Goal: Task Accomplishment & Management: Manage account settings

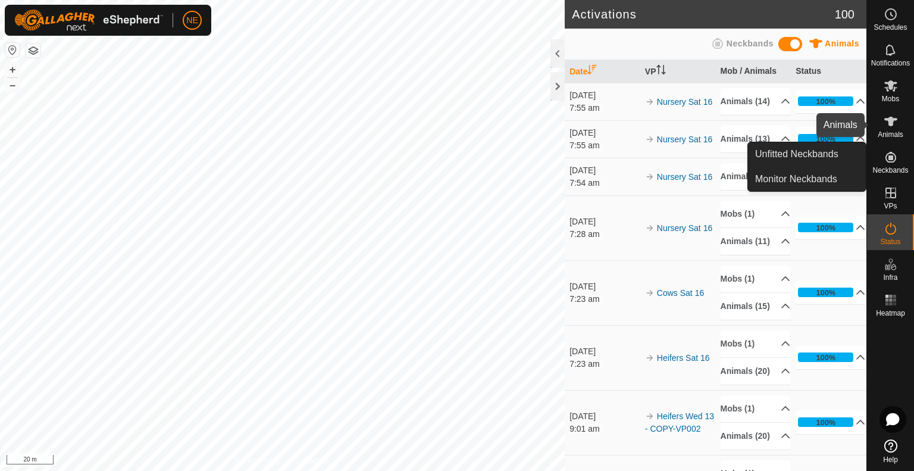
click at [894, 135] on span "Animals" at bounding box center [891, 134] width 26 height 7
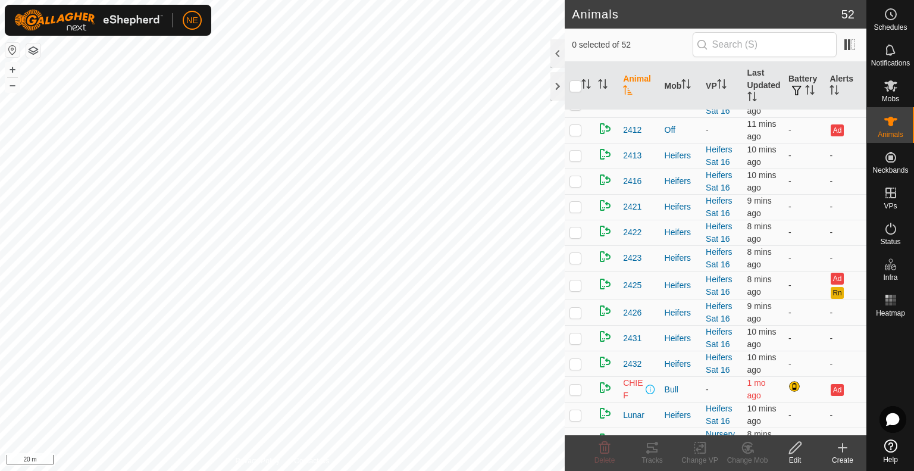
scroll to position [182, 0]
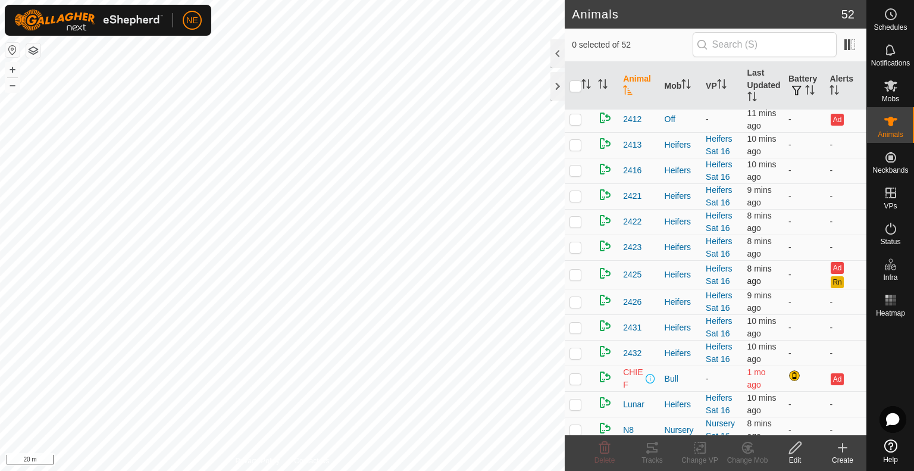
click at [579, 278] on td at bounding box center [579, 274] width 29 height 29
checkbox input "true"
click at [636, 273] on span "2425" at bounding box center [632, 274] width 18 height 13
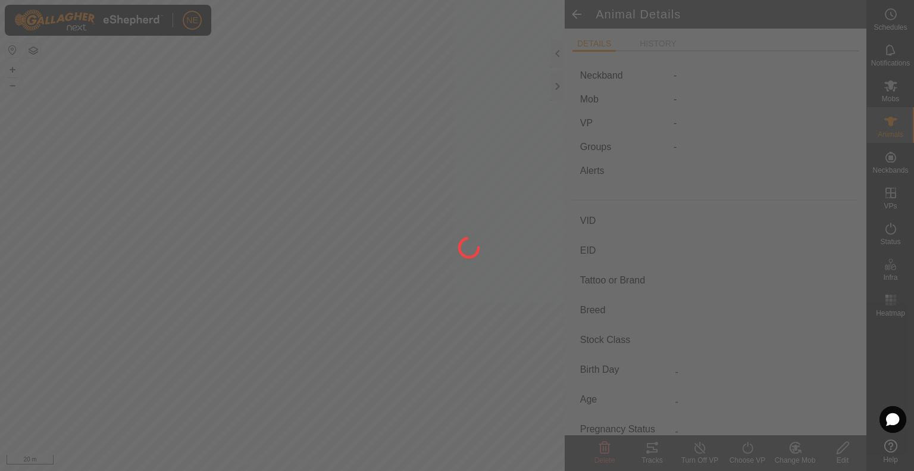
type input "2425"
type input "982123839624575"
type input "-"
type input "Angus"
type input "-"
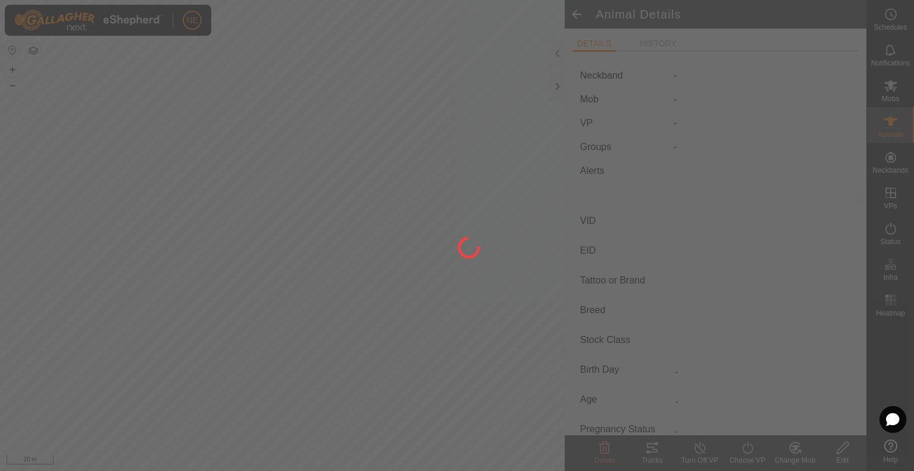
type input "08/2024"
type input "1 year"
type input "Empty"
type input "287 kg"
type input "-"
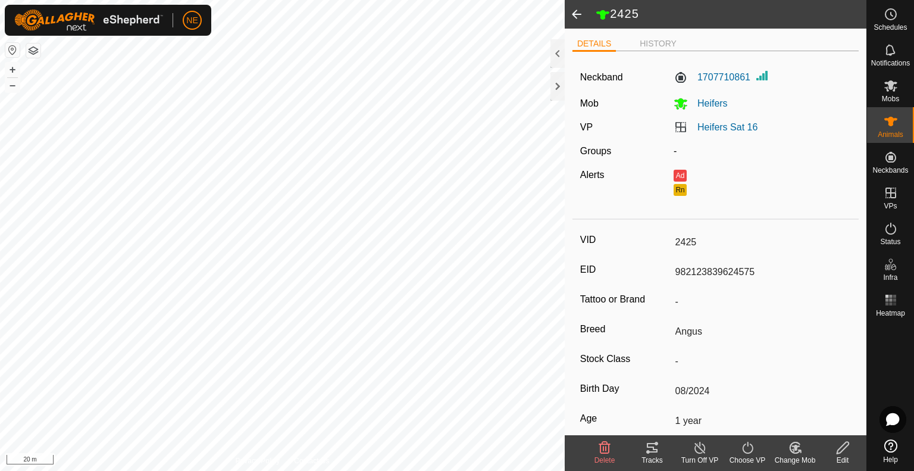
click at [577, 17] on span at bounding box center [577, 14] width 24 height 29
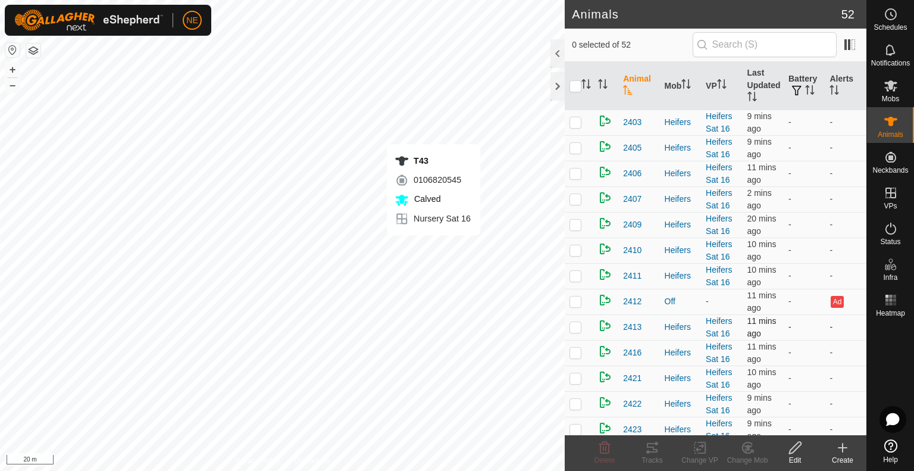
checkbox input "true"
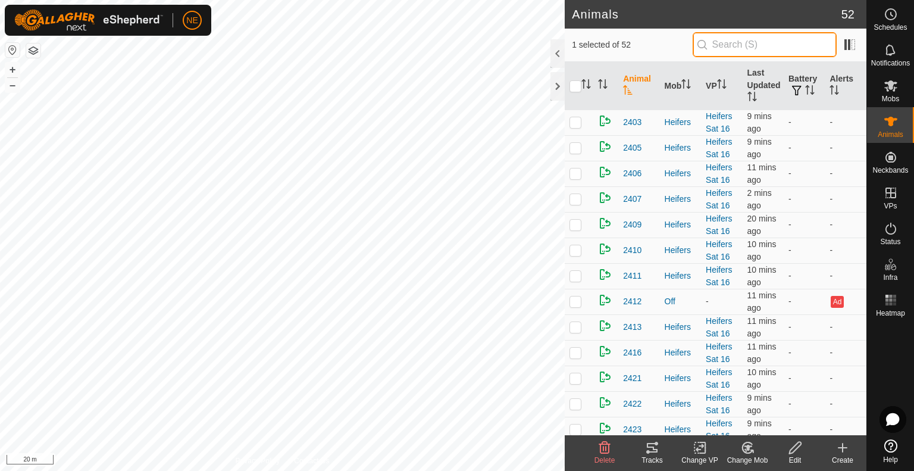
click at [715, 49] on input "text" at bounding box center [765, 44] width 144 height 25
type input "t43"
checkbox input "true"
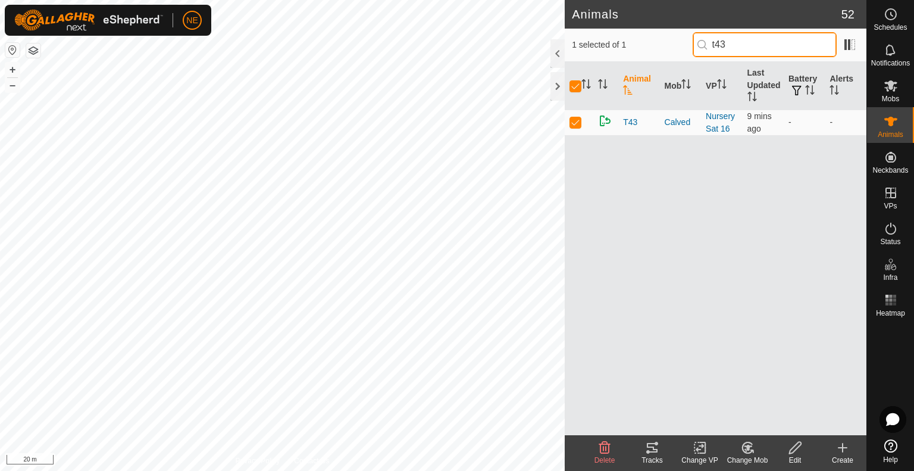
type input "t43"
click at [745, 456] on div "Change Mob" at bounding box center [748, 460] width 48 height 11
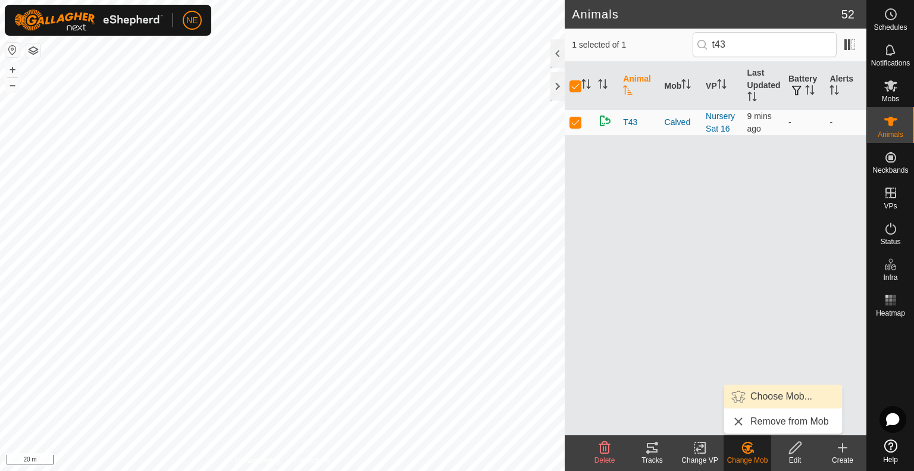
click at [765, 392] on link "Choose Mob..." at bounding box center [783, 397] width 118 height 24
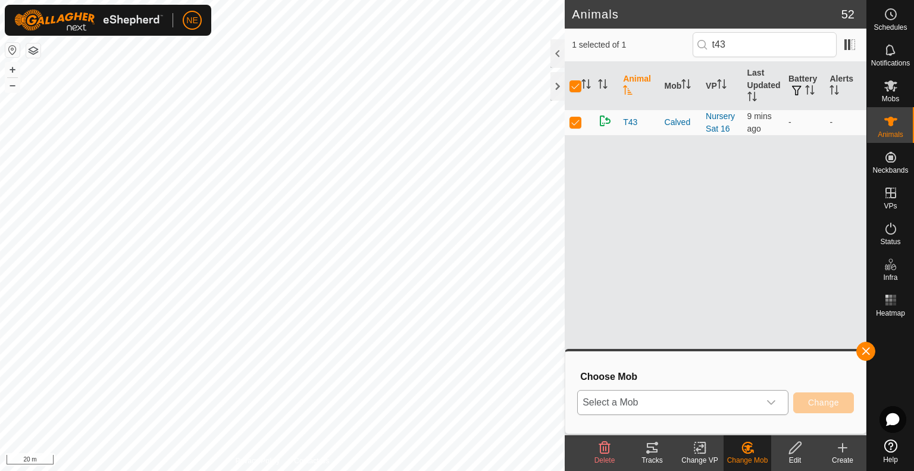
click at [776, 402] on icon "dropdown trigger" at bounding box center [772, 403] width 10 height 10
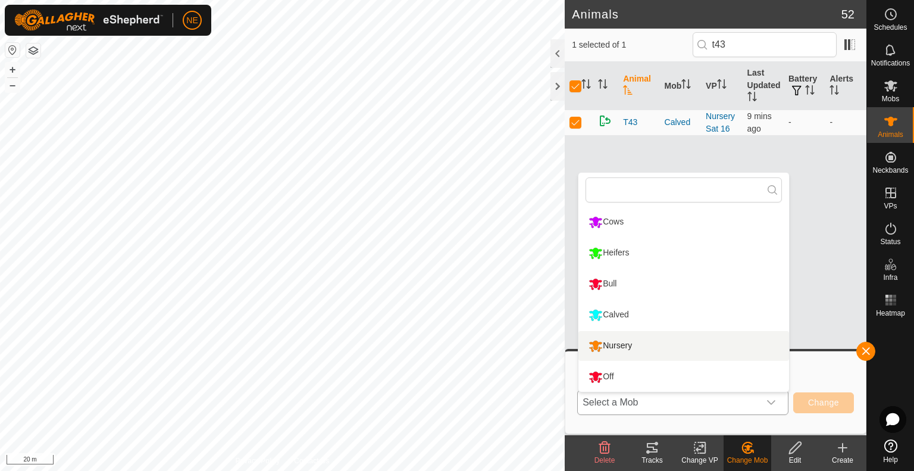
click at [707, 350] on li "Nursery" at bounding box center [684, 346] width 211 height 30
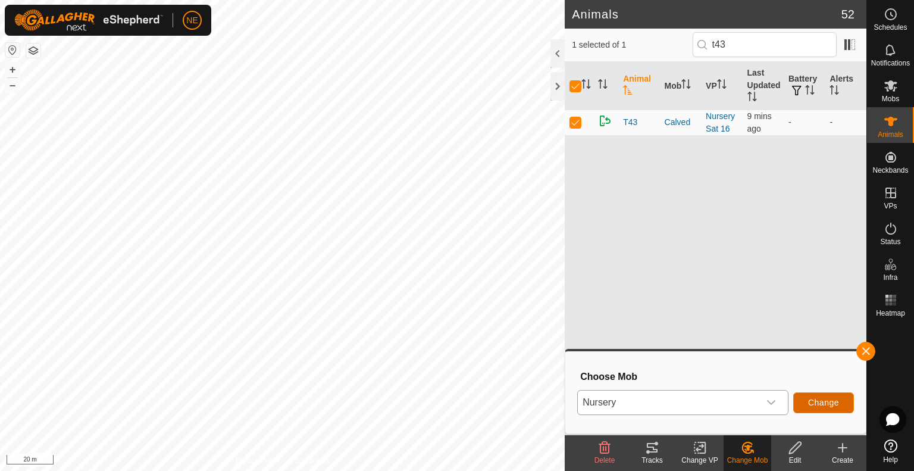
click at [831, 409] on button "Change" at bounding box center [824, 402] width 61 height 21
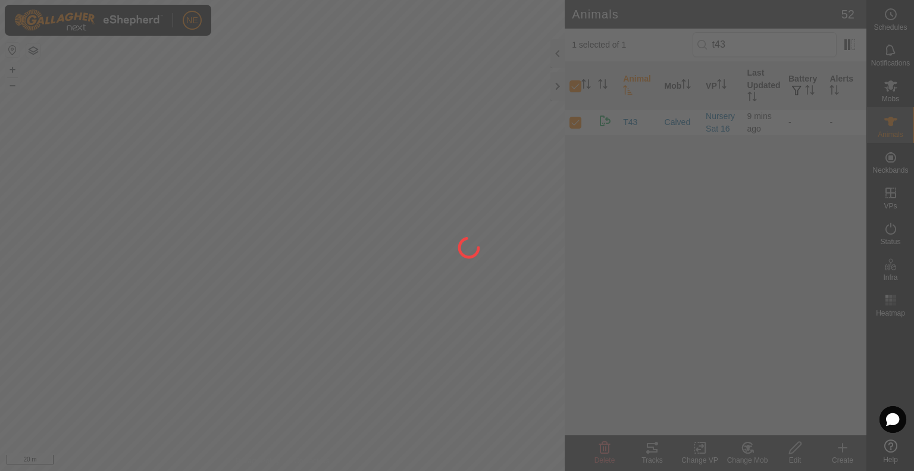
checkbox input "false"
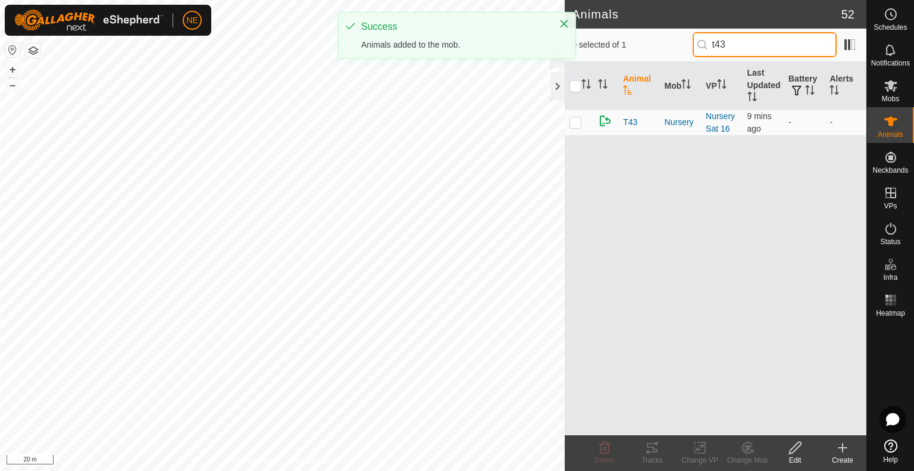
click at [732, 44] on input "t43" at bounding box center [765, 44] width 144 height 25
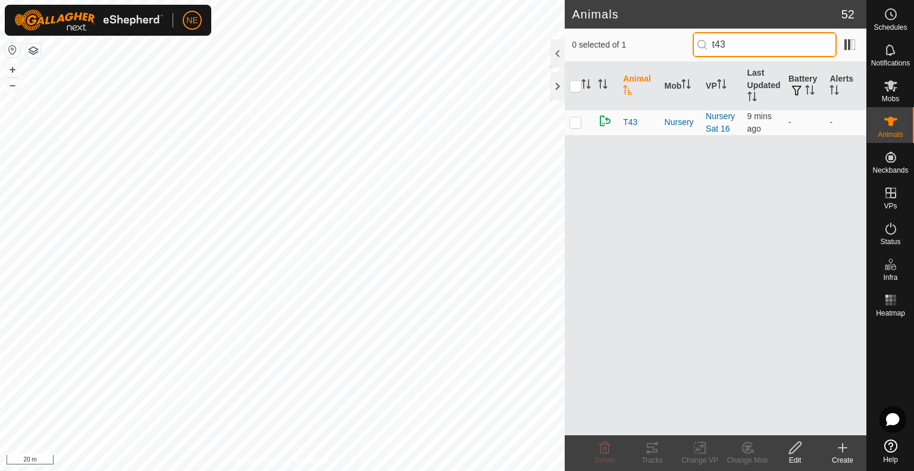
click at [732, 44] on input "t43" at bounding box center [765, 44] width 144 height 25
type input "r15"
click at [577, 123] on p-checkbox at bounding box center [576, 122] width 12 height 10
checkbox input "true"
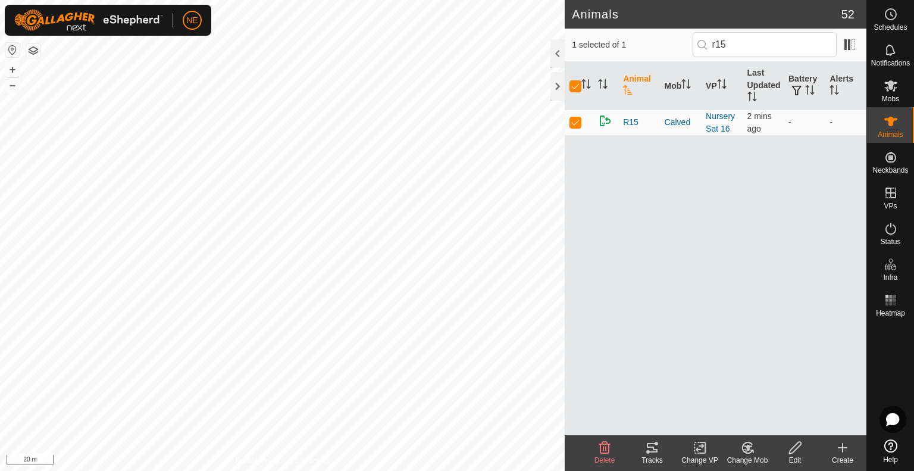
click at [745, 448] on icon at bounding box center [748, 448] width 15 height 14
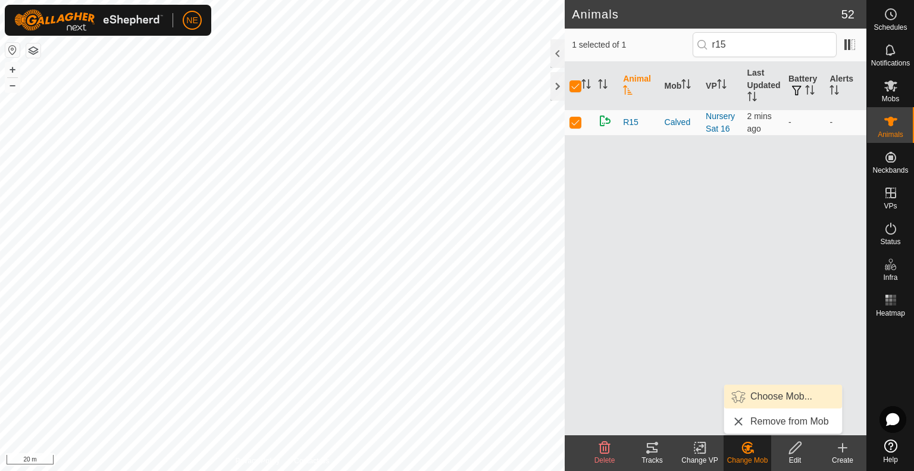
click at [757, 399] on link "Choose Mob..." at bounding box center [783, 397] width 118 height 24
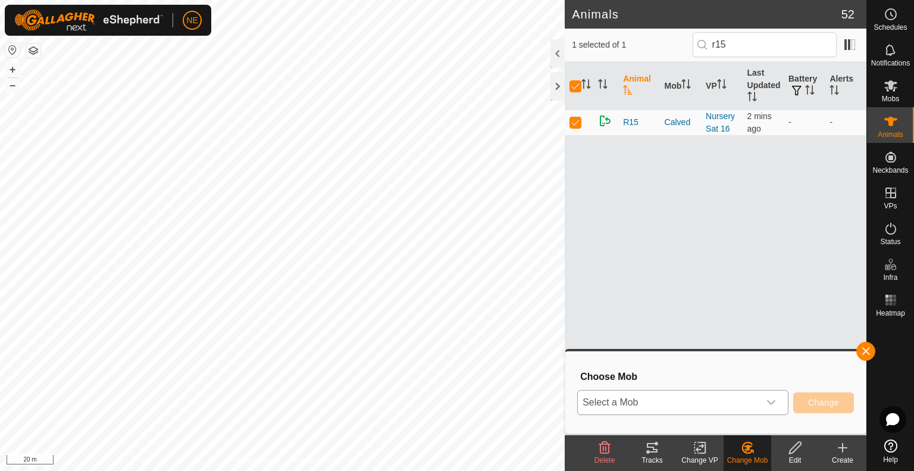
click at [769, 404] on icon "dropdown trigger" at bounding box center [772, 403] width 10 height 10
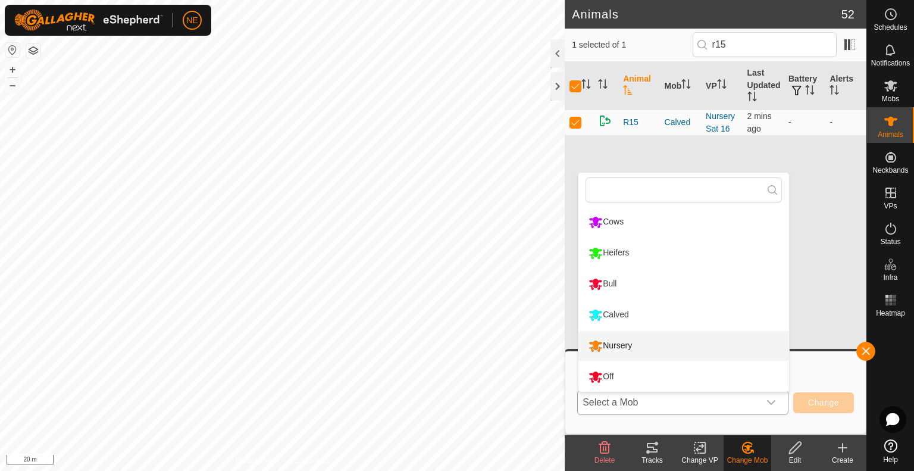
click at [689, 340] on li "Nursery" at bounding box center [684, 346] width 211 height 30
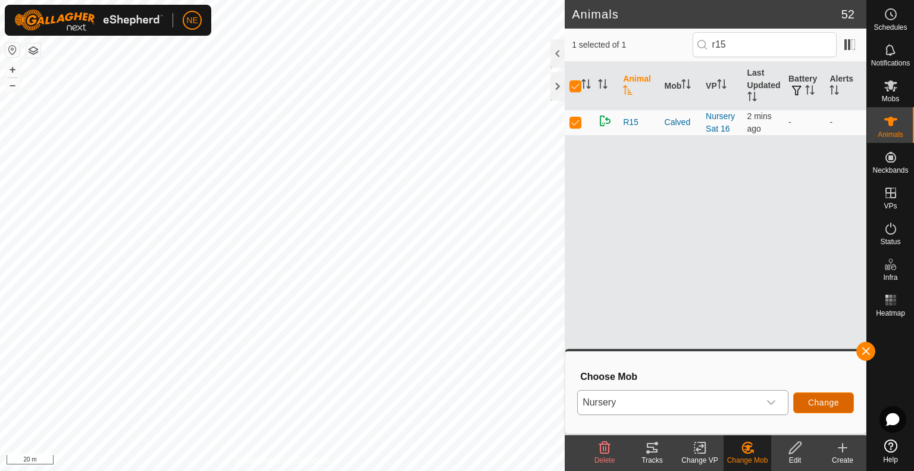
click at [817, 399] on span "Change" at bounding box center [823, 403] width 31 height 10
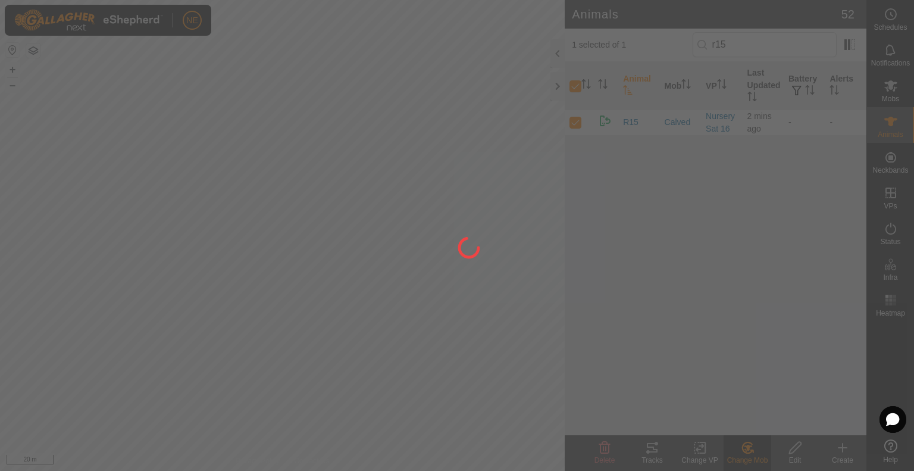
checkbox input "false"
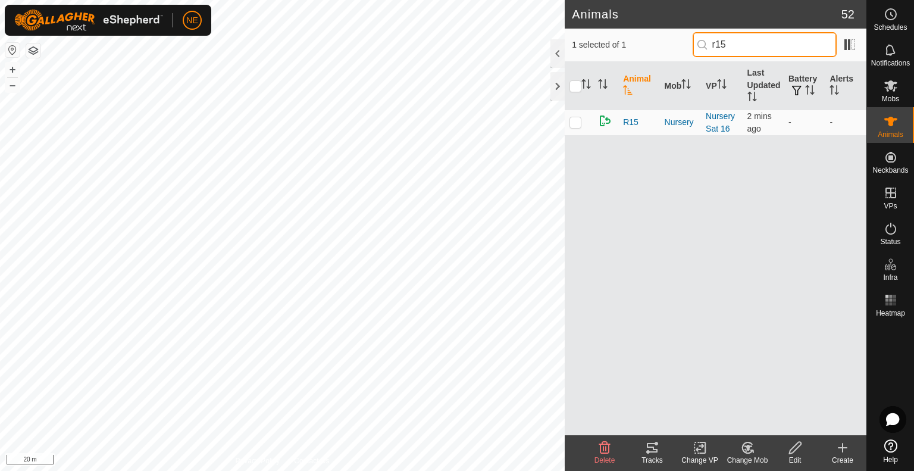
click at [739, 45] on input "r15" at bounding box center [765, 44] width 144 height 25
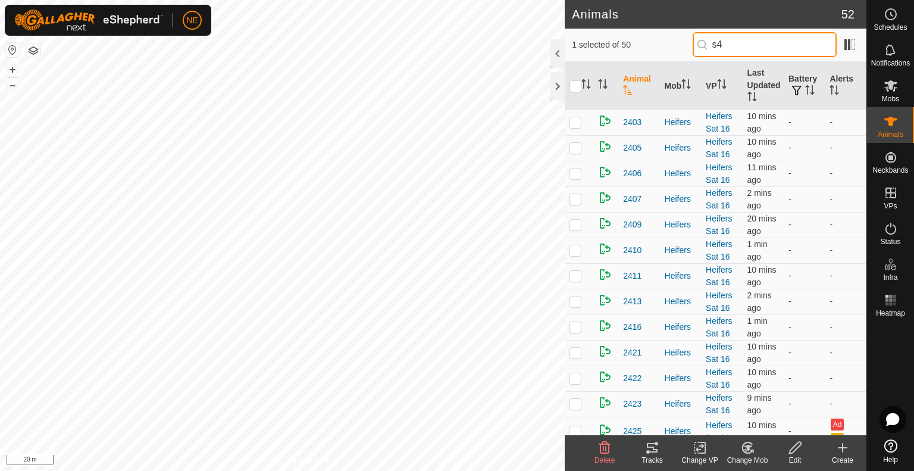
type input "s44"
checkbox input "true"
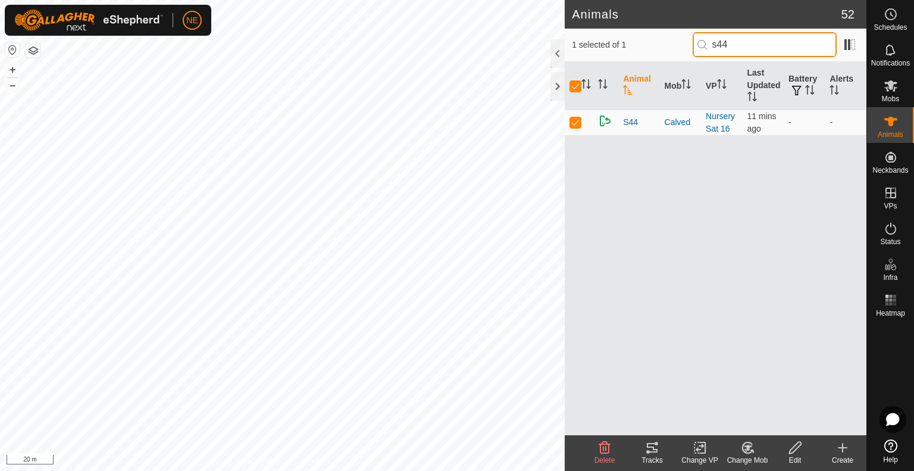
type input "s44"
click at [755, 450] on change-mob-svg-icon at bounding box center [748, 448] width 48 height 14
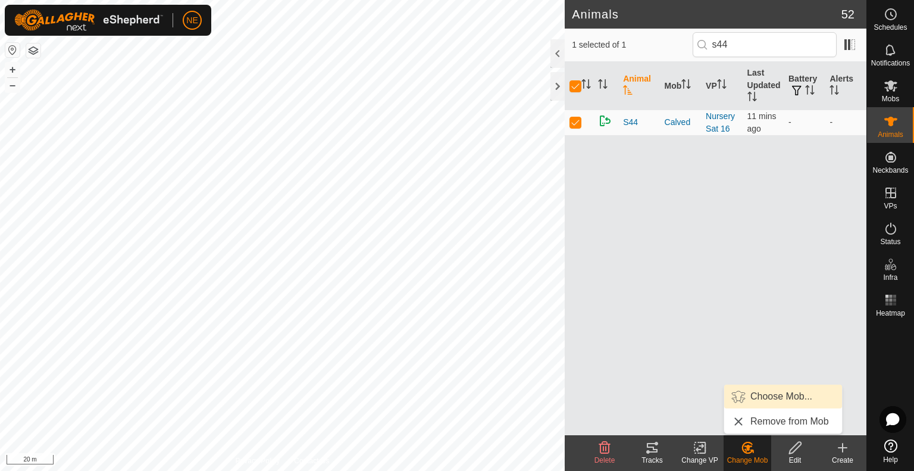
click at [761, 398] on link "Choose Mob..." at bounding box center [783, 397] width 118 height 24
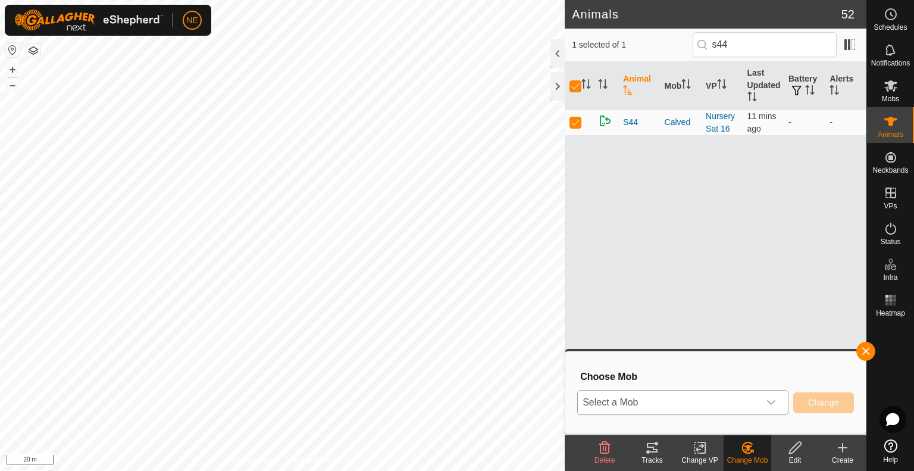
click at [776, 404] on div "dropdown trigger" at bounding box center [772, 403] width 24 height 24
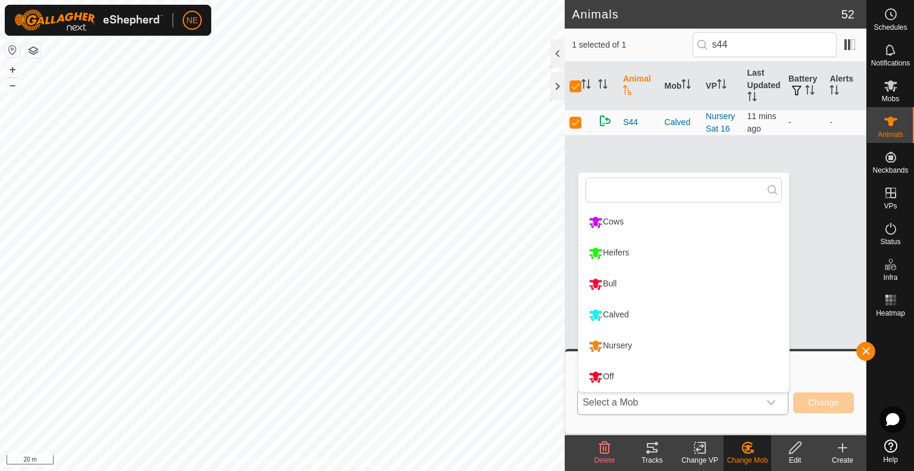
click at [640, 352] on li "Nursery" at bounding box center [684, 346] width 211 height 30
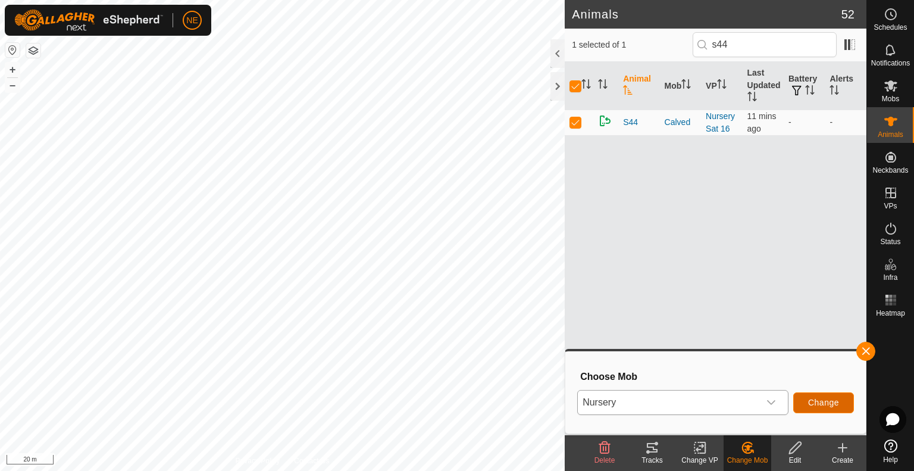
click at [805, 399] on button "Change" at bounding box center [824, 402] width 61 height 21
checkbox input "false"
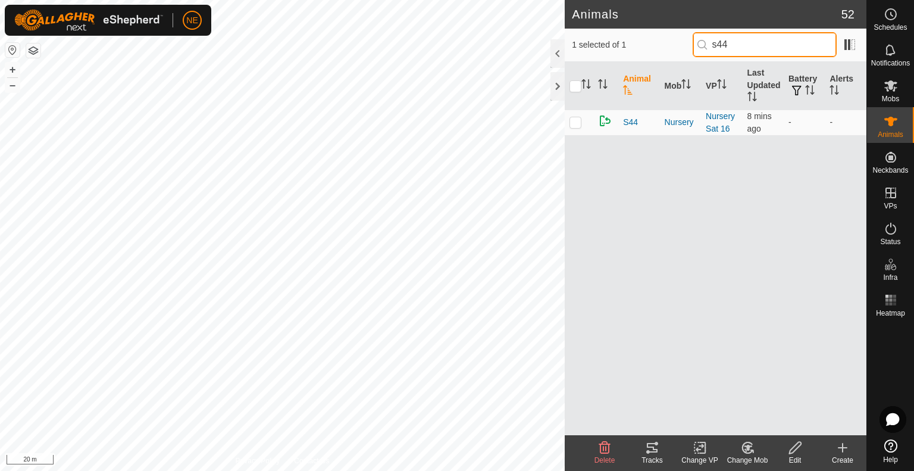
click at [728, 40] on input "s44" at bounding box center [765, 44] width 144 height 25
type input "2412"
checkbox input "true"
type input "2412"
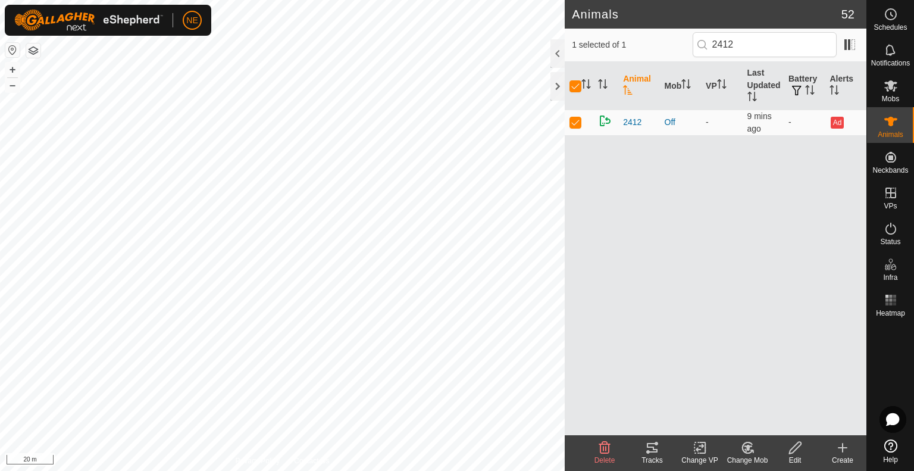
click at [751, 452] on icon at bounding box center [748, 448] width 15 height 14
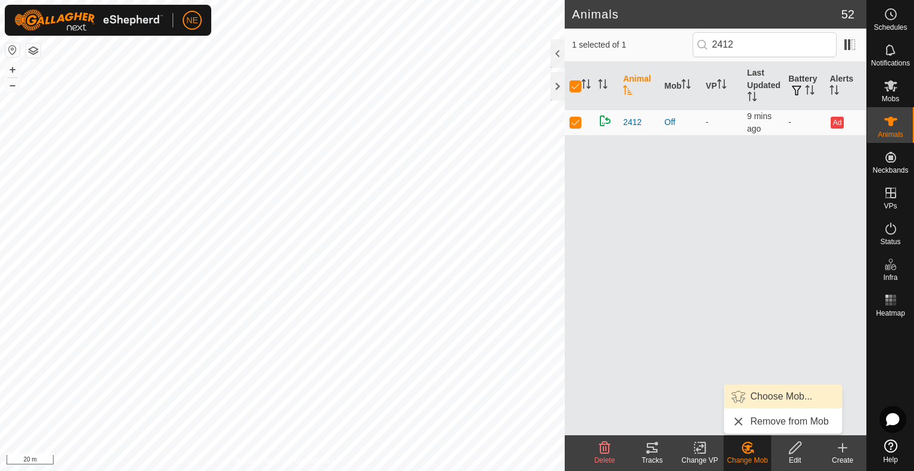
click at [754, 398] on link "Choose Mob..." at bounding box center [783, 397] width 118 height 24
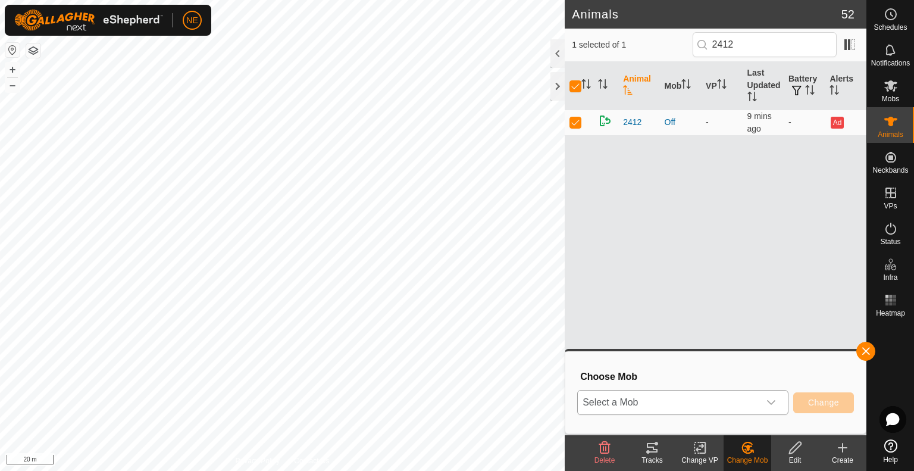
click at [770, 411] on div "dropdown trigger" at bounding box center [772, 403] width 24 height 24
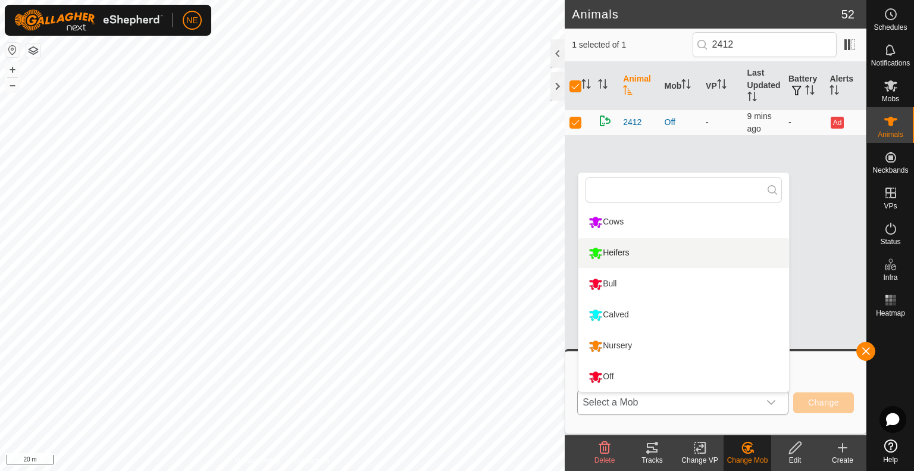
click at [664, 257] on li "Heifers" at bounding box center [684, 253] width 211 height 30
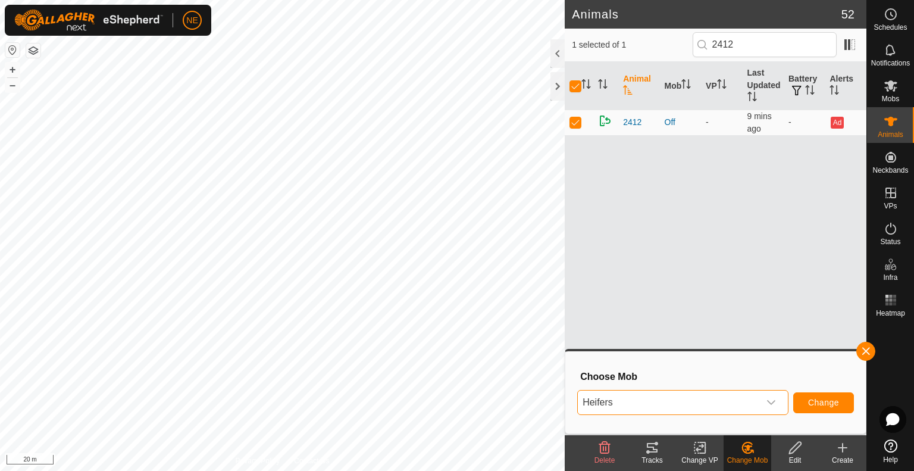
click at [813, 417] on div "Choose Mob Heifers Change" at bounding box center [716, 392] width 286 height 68
click at [810, 409] on button "Change" at bounding box center [824, 402] width 61 height 21
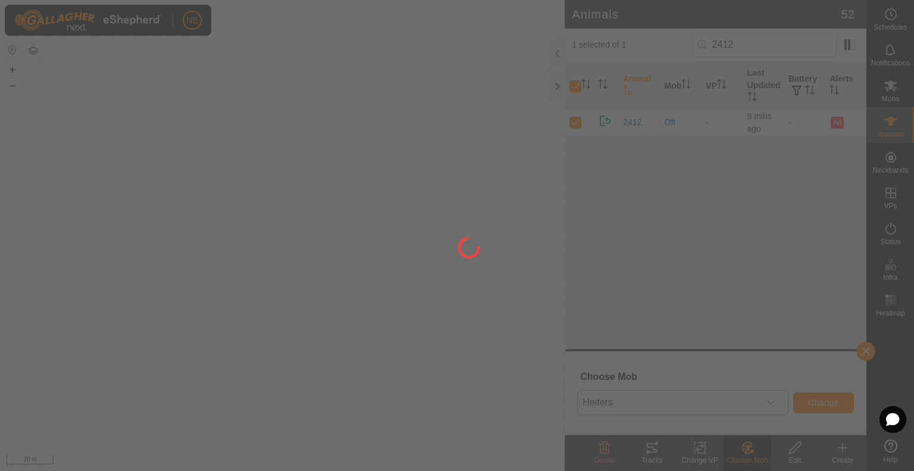
checkbox input "false"
